Goal: Submit feedback/report problem

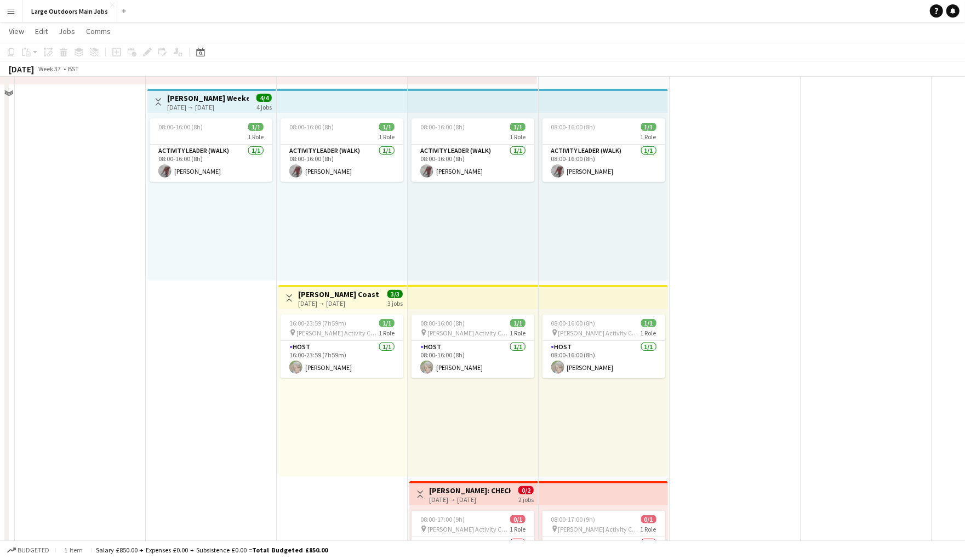
scroll to position [126, 0]
